Goal: Transaction & Acquisition: Purchase product/service

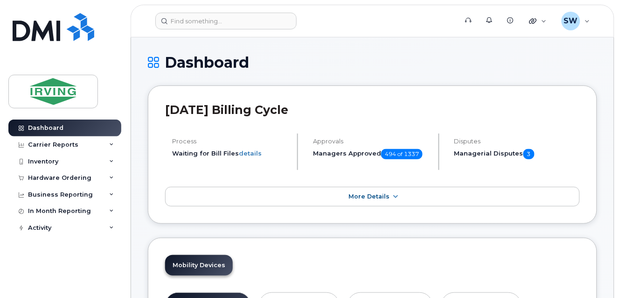
drag, startPoint x: 578, startPoint y: 292, endPoint x: 598, endPoint y: 414, distance: 122.8
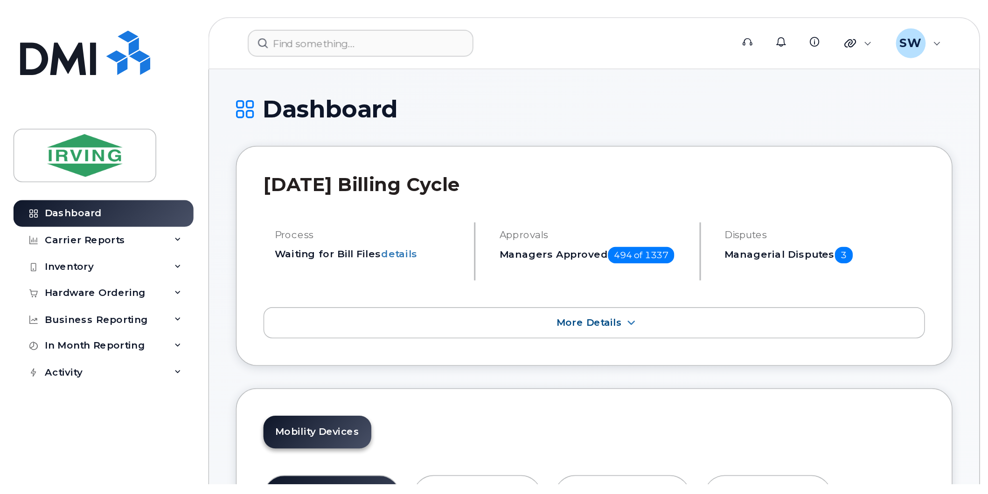
scroll to position [432, 0]
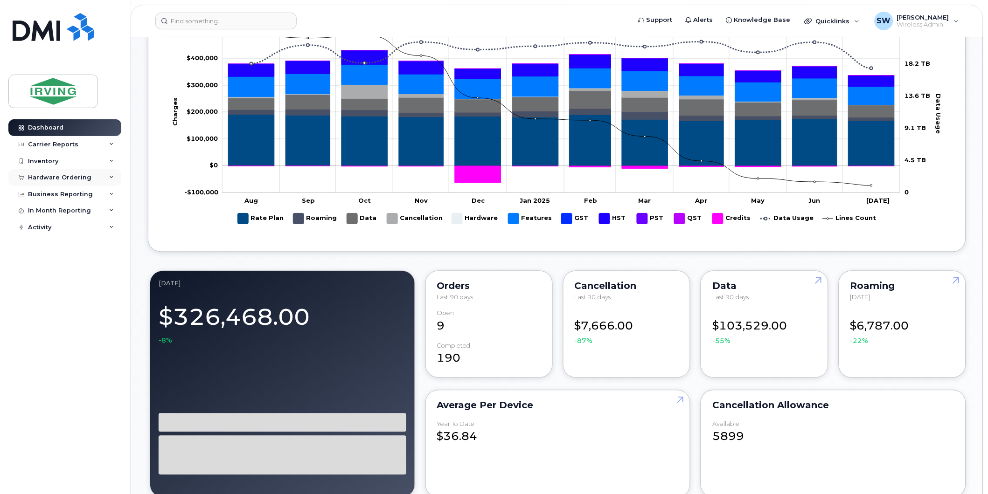
click at [40, 173] on div "Hardware Ordering" at bounding box center [64, 177] width 113 height 17
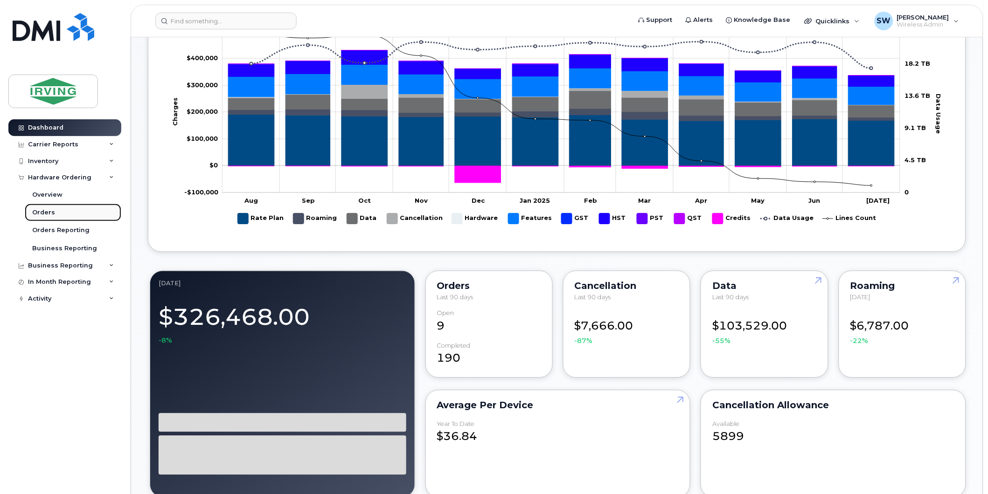
click at [44, 215] on div "Orders" at bounding box center [43, 213] width 23 height 8
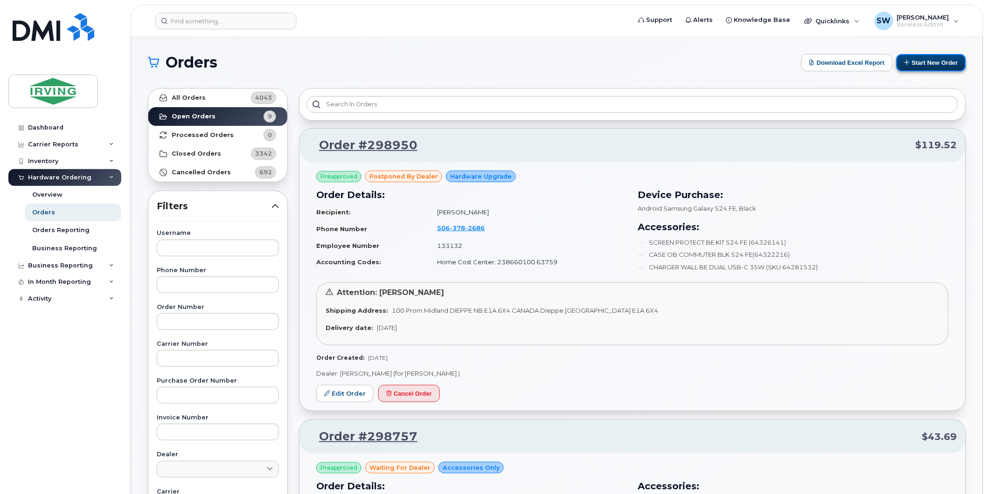
click at [619, 62] on button "Start New Order" at bounding box center [932, 62] width 70 height 17
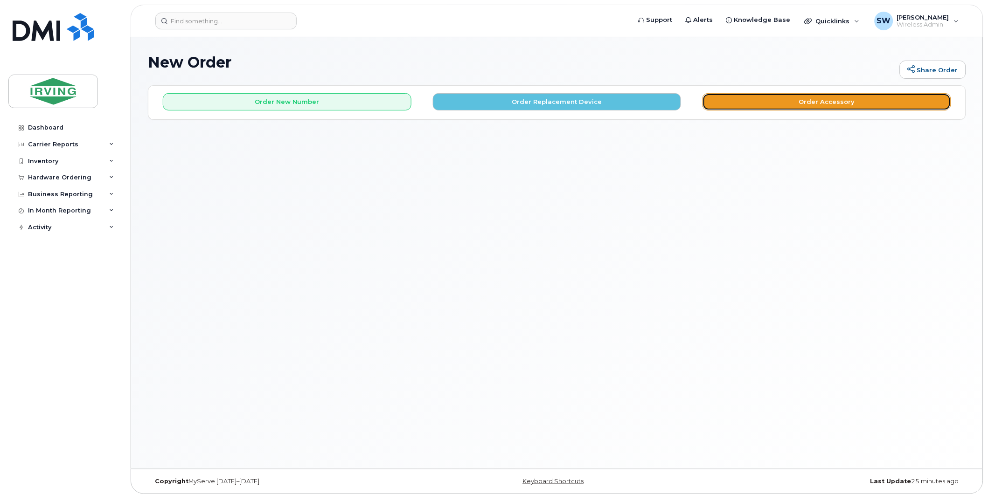
click at [828, 104] on button "Order Accessory" at bounding box center [826, 101] width 249 height 17
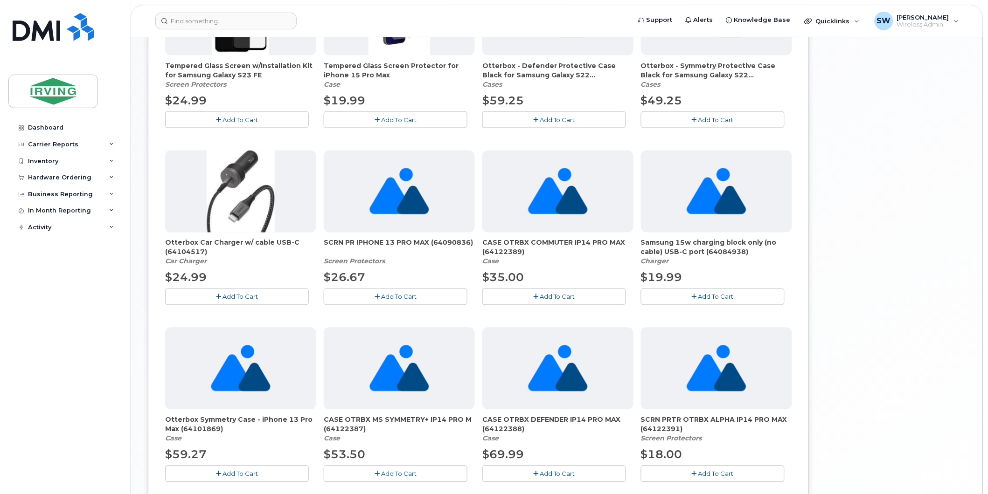
scroll to position [466, 0]
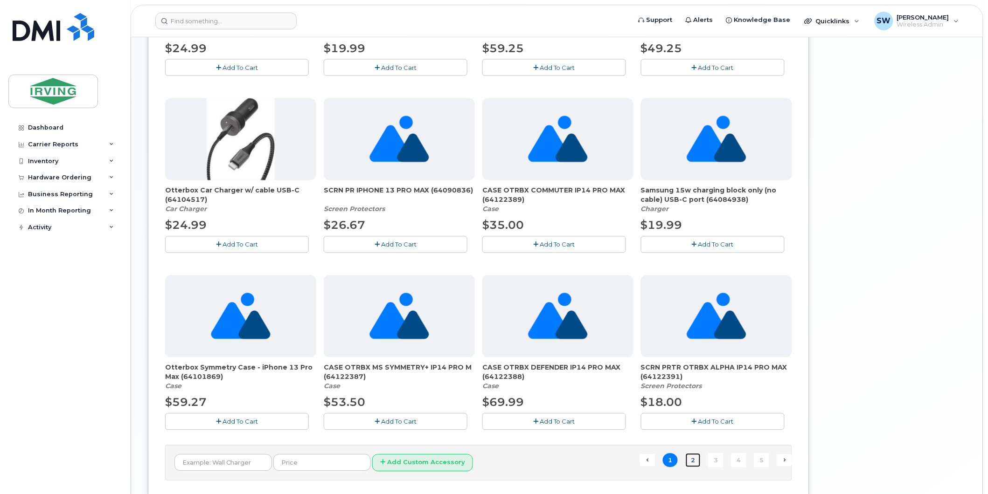
click at [692, 460] on link "2" at bounding box center [693, 461] width 15 height 14
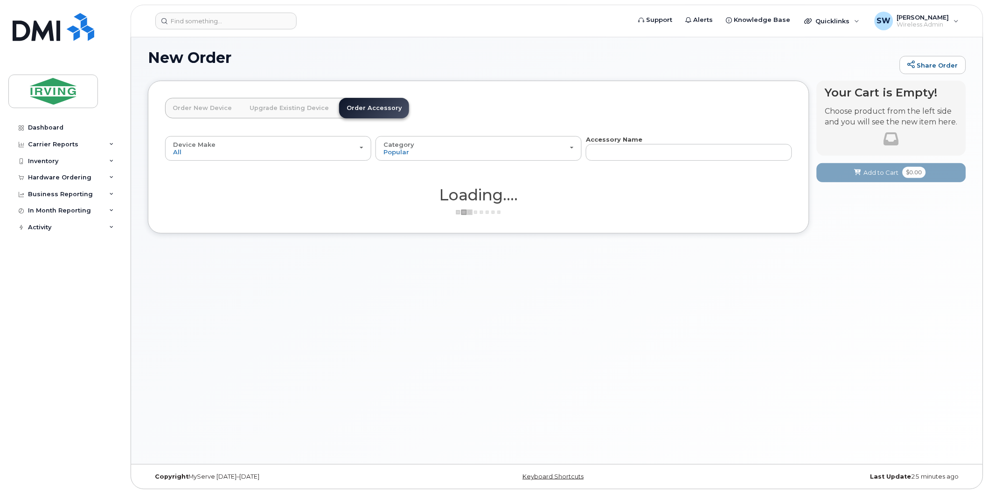
scroll to position [5, 0]
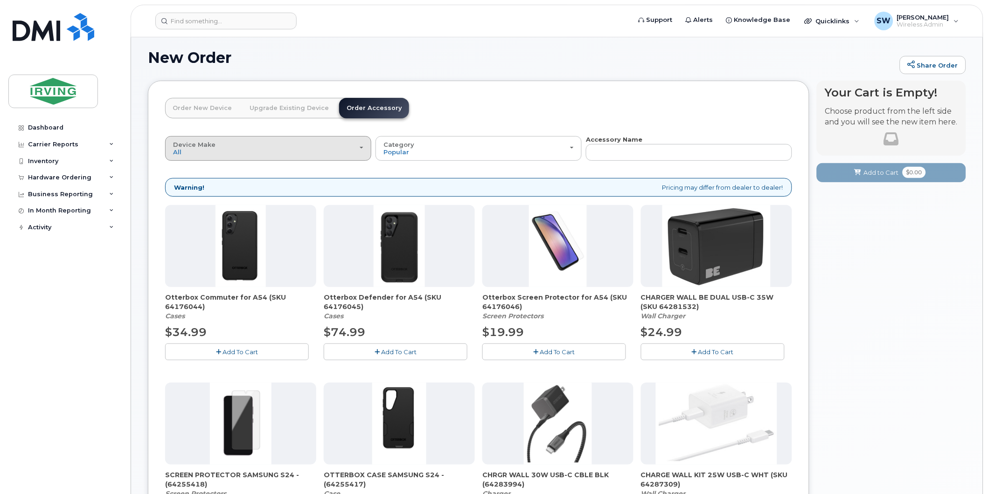
click at [362, 150] on div "Device Make All Android Cell Phone iPhone" at bounding box center [268, 148] width 190 height 14
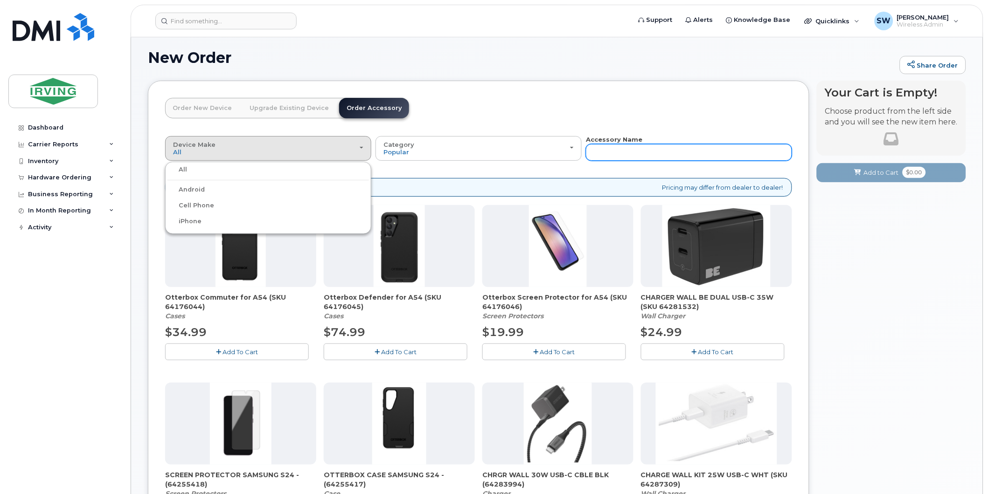
click at [616, 153] on input "text" at bounding box center [689, 152] width 206 height 17
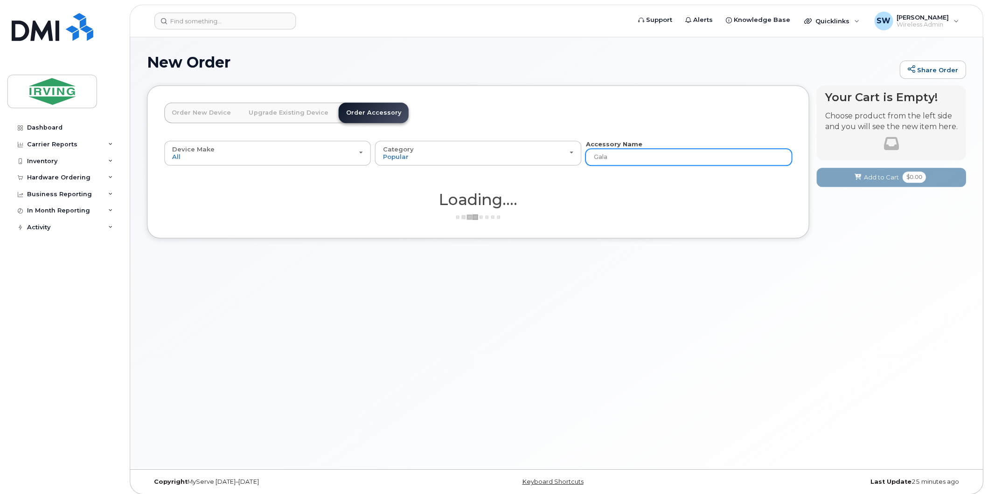
scroll to position [0, 0]
type input "Galaxy A51 Case"
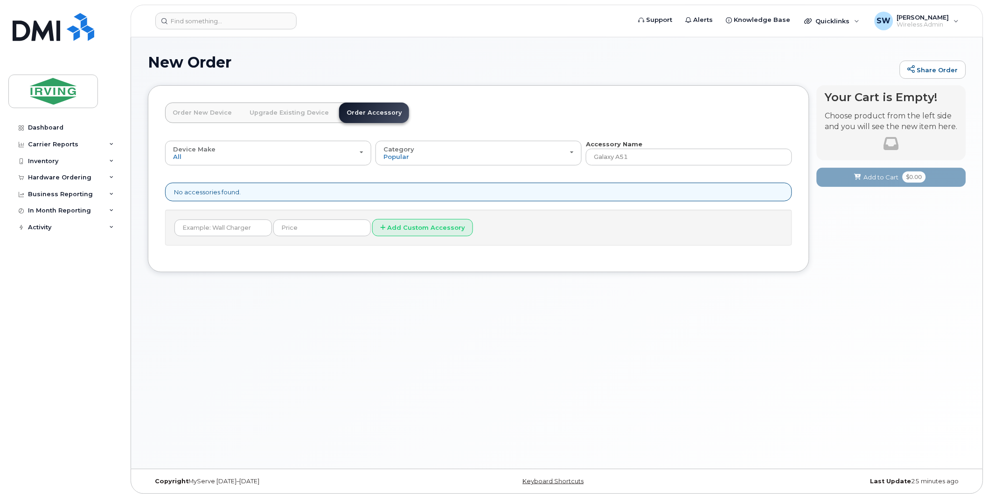
type input "Galaxy A51 Case"
